Goal: Information Seeking & Learning: Check status

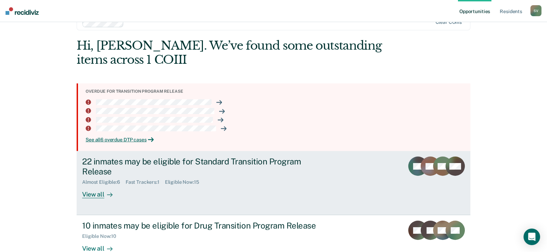
scroll to position [37, 0]
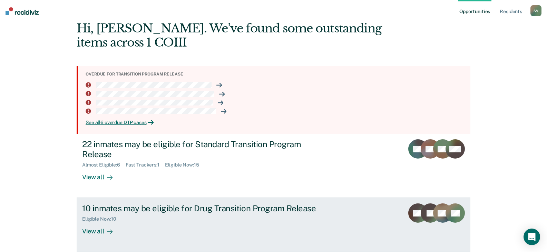
click at [234, 214] on div "Eligible Now : 10" at bounding box center [203, 218] width 242 height 9
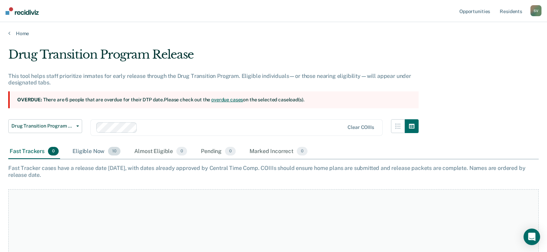
click at [80, 153] on div "Eligible Now 10" at bounding box center [96, 151] width 51 height 15
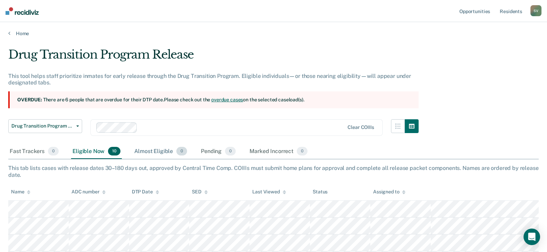
click at [161, 154] on div "Almost Eligible 0" at bounding box center [161, 151] width 56 height 15
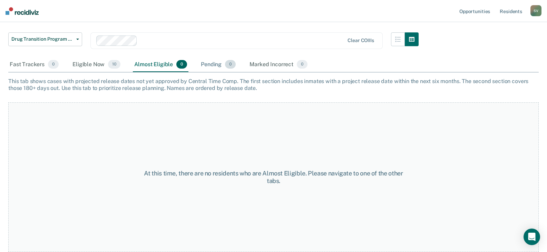
click at [216, 63] on div "Pending 0" at bounding box center [218, 64] width 38 height 15
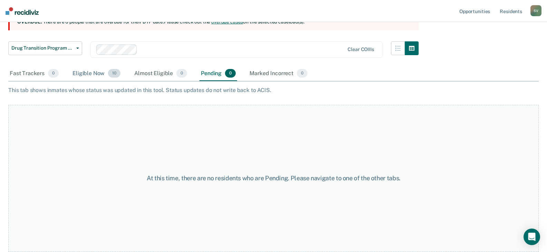
click at [86, 75] on div "Eligible Now 10" at bounding box center [96, 73] width 51 height 15
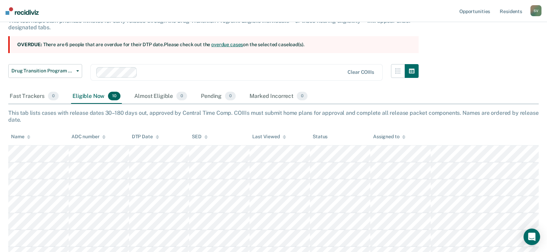
scroll to position [43, 0]
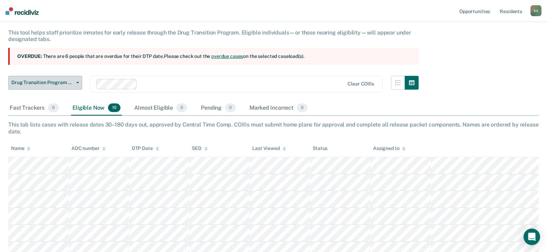
click at [69, 83] on span "Drug Transition Program Release" at bounding box center [42, 83] width 62 height 6
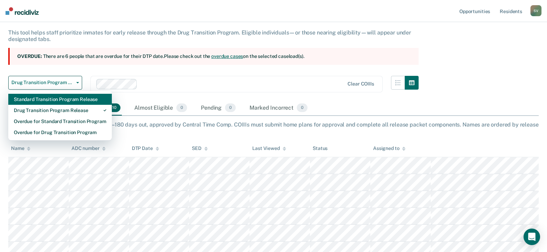
click at [75, 104] on div "Standard Transition Program Release" at bounding box center [60, 99] width 92 height 11
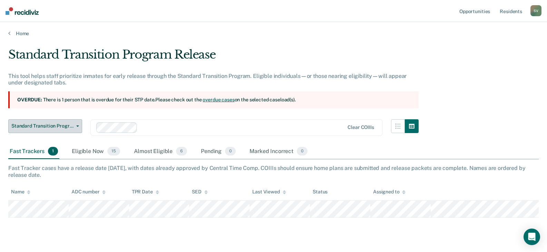
scroll to position [15, 0]
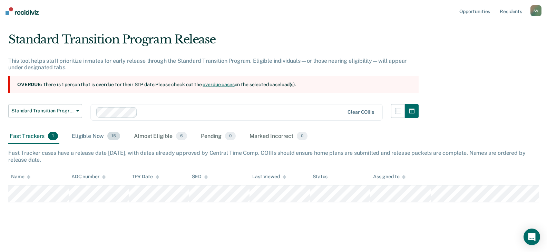
click at [87, 133] on div "Eligible Now 15" at bounding box center [95, 136] width 51 height 15
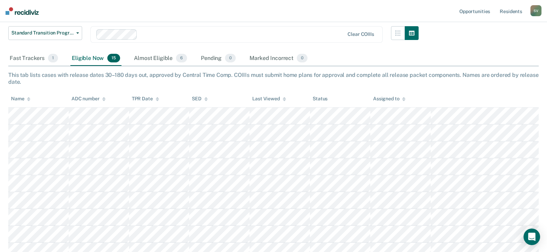
scroll to position [84, 0]
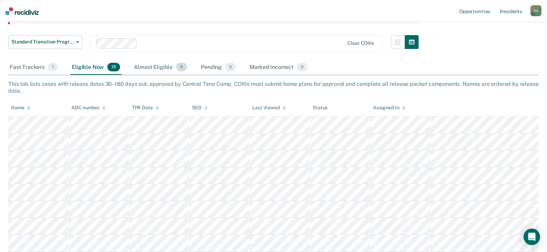
click at [153, 69] on div "Almost Eligible 6" at bounding box center [161, 67] width 56 height 15
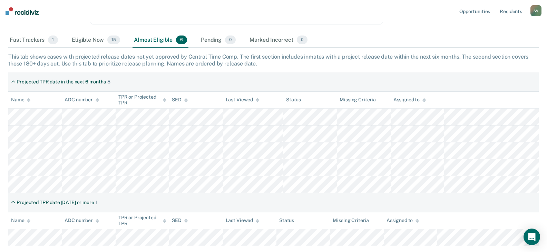
scroll to position [17, 0]
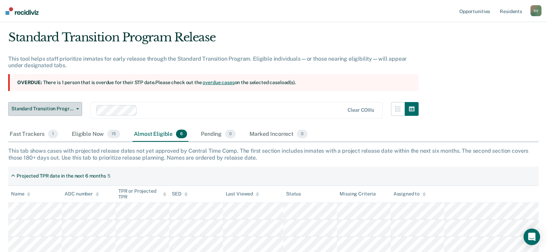
click at [45, 110] on span "Standard Transition Program Release" at bounding box center [42, 109] width 62 height 6
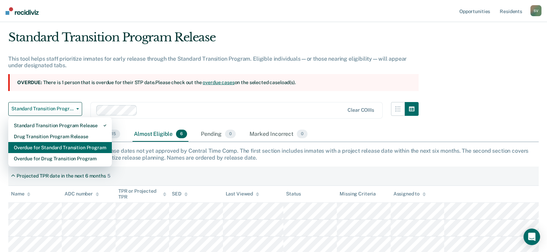
click at [59, 149] on div "Overdue for Standard Transition Program" at bounding box center [60, 147] width 92 height 11
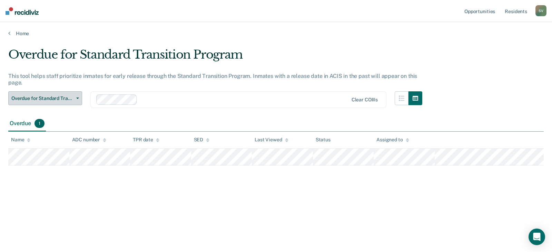
click at [66, 98] on span "Overdue for Standard Transition Program" at bounding box center [42, 99] width 62 height 6
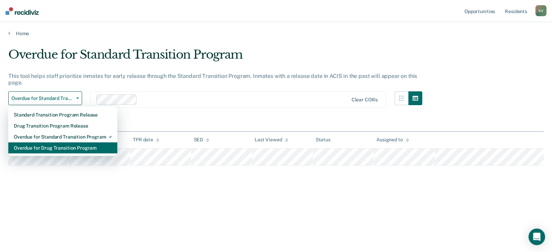
click at [61, 149] on div "Overdue for Drug Transition Program" at bounding box center [63, 148] width 98 height 11
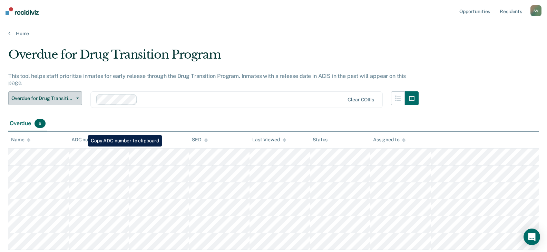
scroll to position [35, 0]
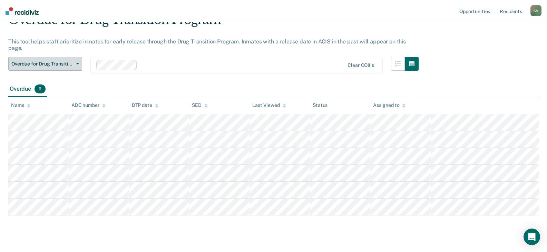
click at [53, 57] on button "Overdue for Drug Transition Program" at bounding box center [45, 64] width 74 height 14
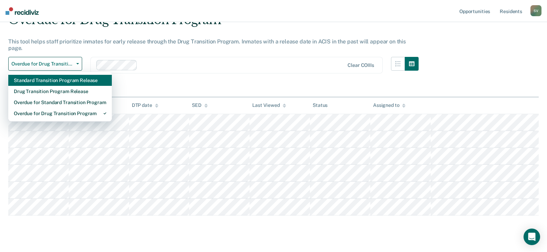
click at [71, 75] on div "Standard Transition Program Release" at bounding box center [60, 80] width 92 height 11
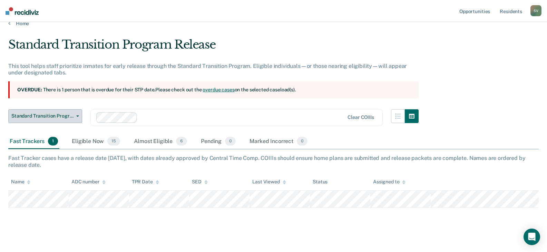
scroll to position [15, 0]
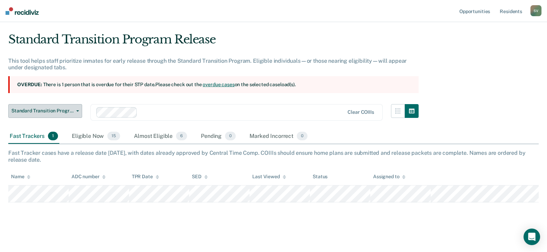
click at [53, 110] on span "Standard Transition Program Release" at bounding box center [42, 111] width 62 height 6
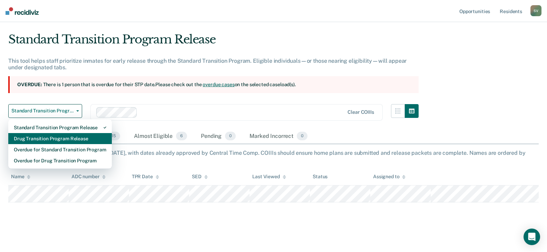
click at [55, 137] on div "Drug Transition Program Release" at bounding box center [60, 138] width 92 height 11
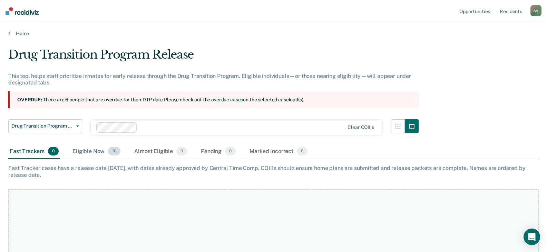
click at [118, 155] on span "10" at bounding box center [114, 151] width 12 height 9
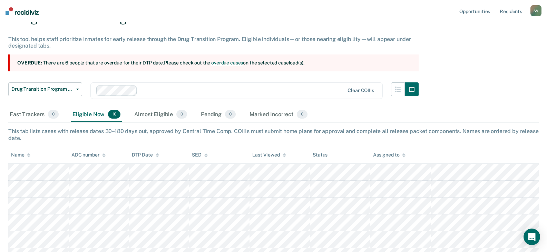
scroll to position [29, 0]
